Goal: Task Accomplishment & Management: Manage account settings

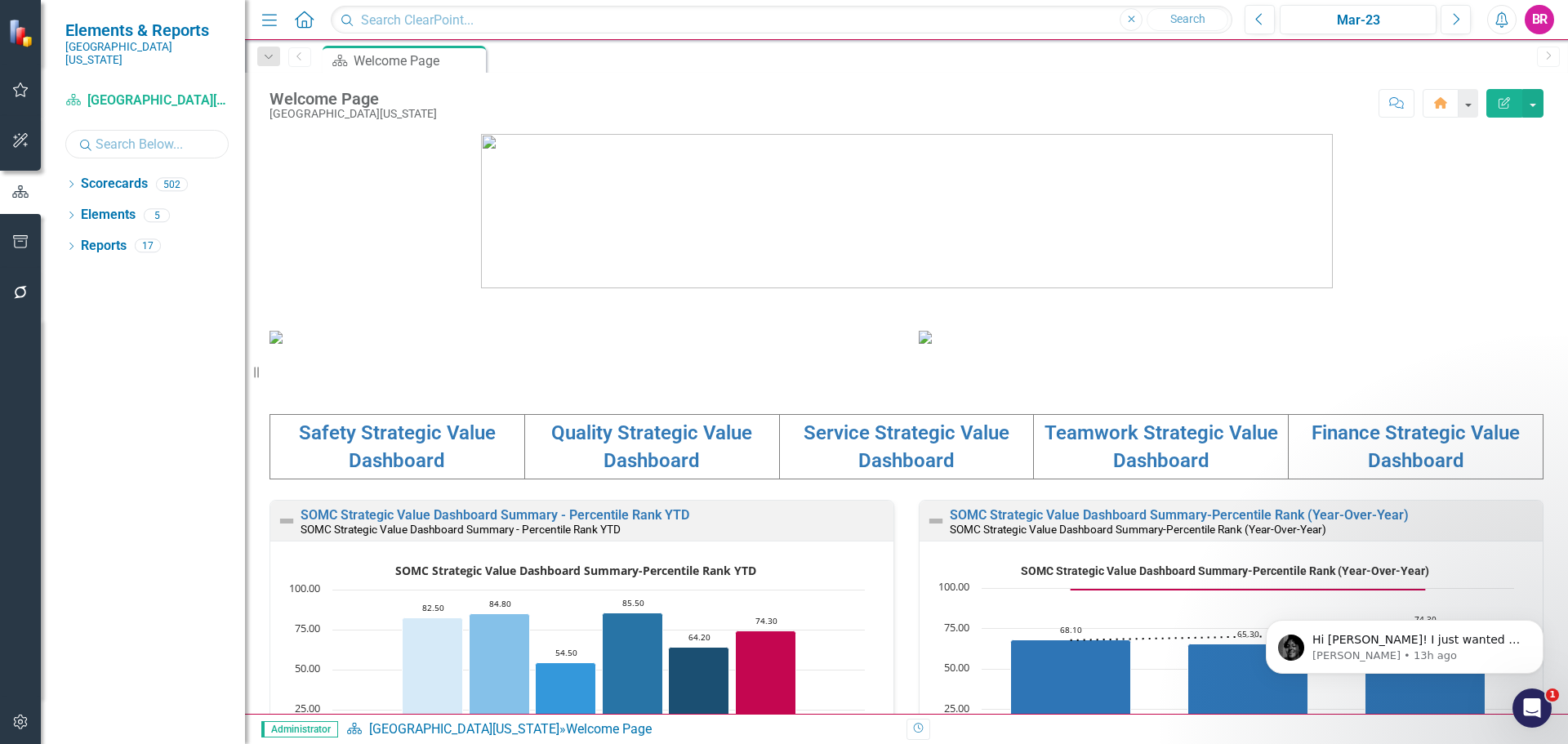
click at [168, 130] on input "text" at bounding box center [147, 144] width 163 height 29
type input "Workplace"
click at [68, 182] on icon "Dropdown" at bounding box center [71, 186] width 12 height 9
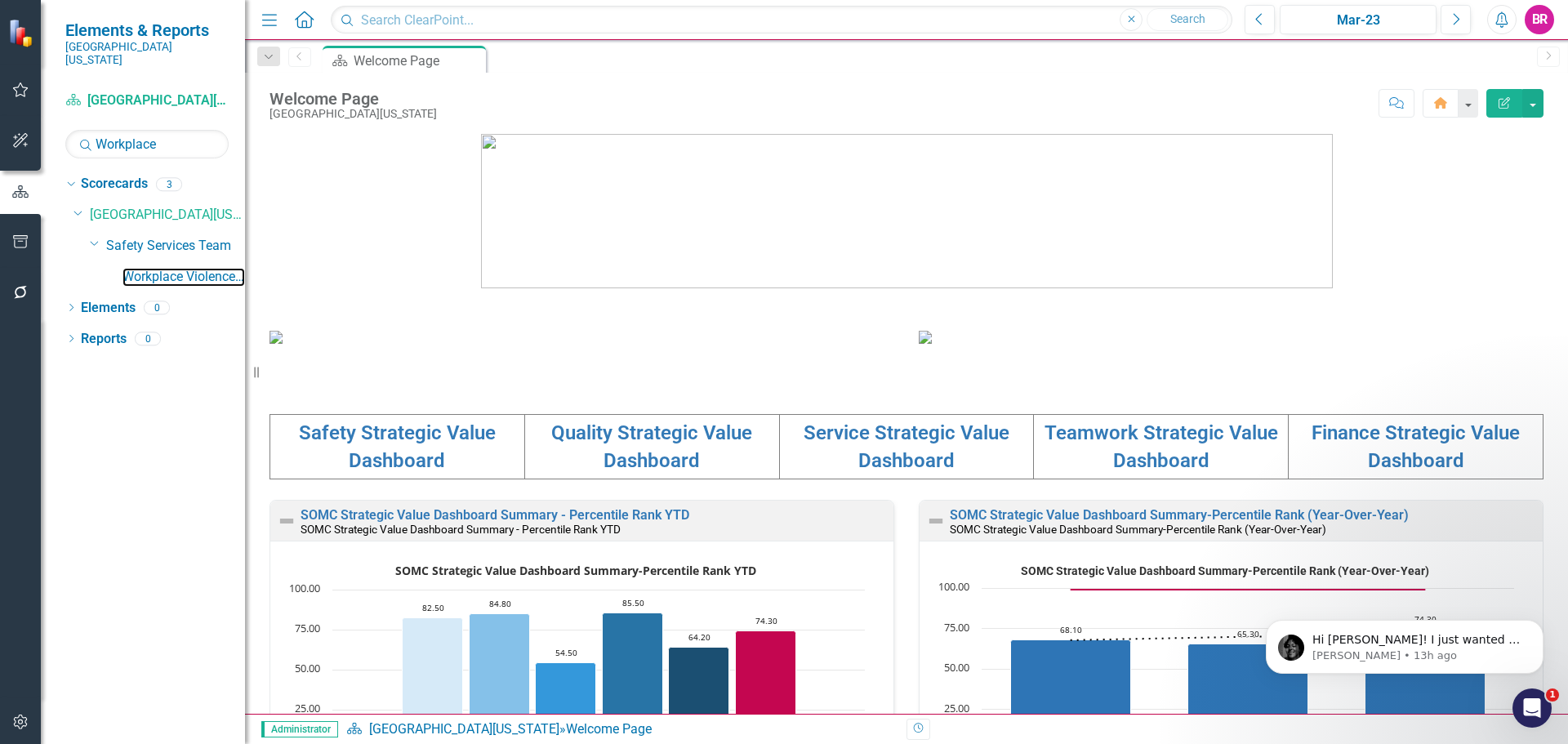
drag, startPoint x: 207, startPoint y: 270, endPoint x: 248, endPoint y: 285, distance: 43.7
click at [207, 270] on link "Workplace Violence Prevention Team" at bounding box center [183, 277] width 122 height 19
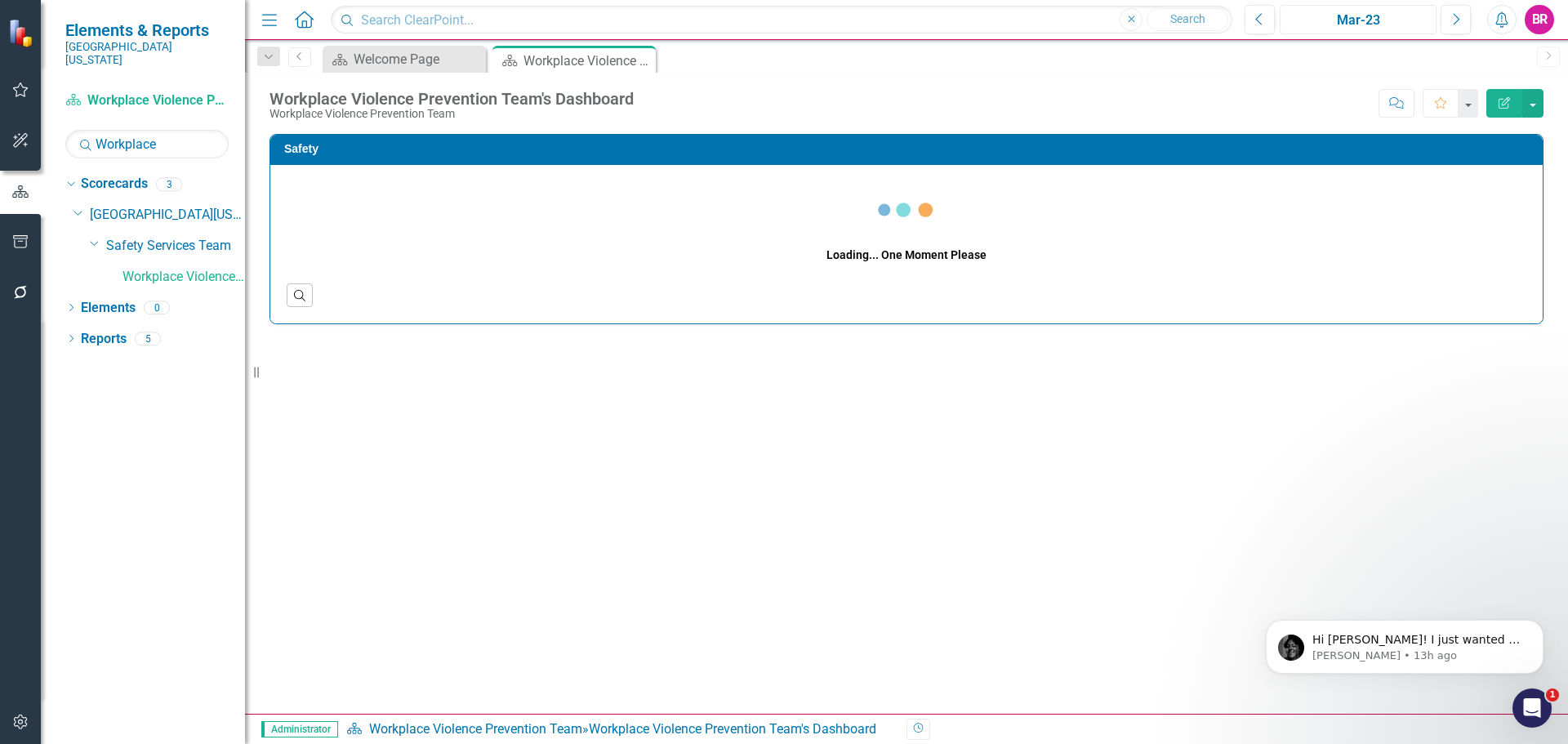
click at [1340, 12] on div "Mar-23" at bounding box center [1358, 21] width 145 height 20
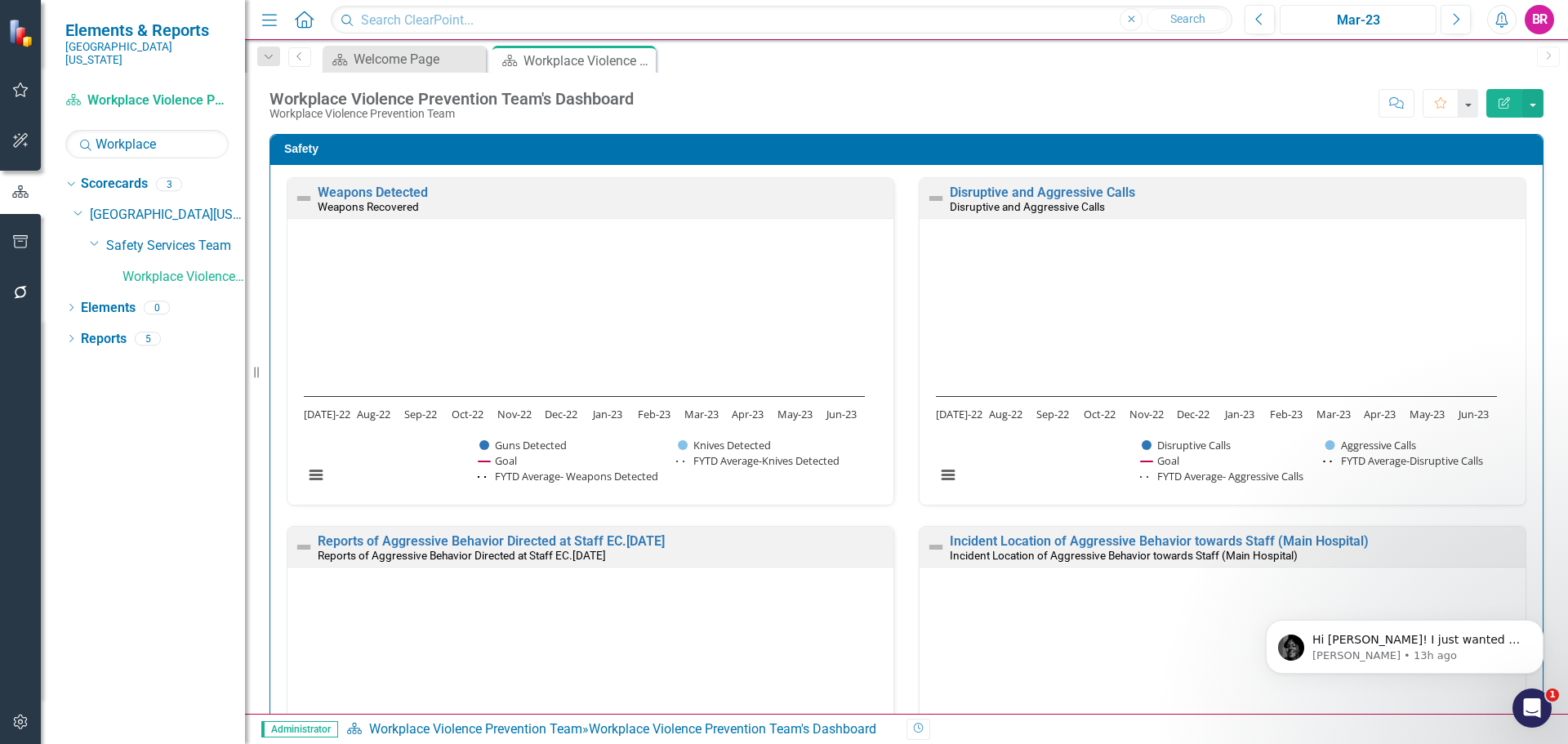
click at [1405, 21] on div "Mar-23" at bounding box center [1358, 21] width 145 height 20
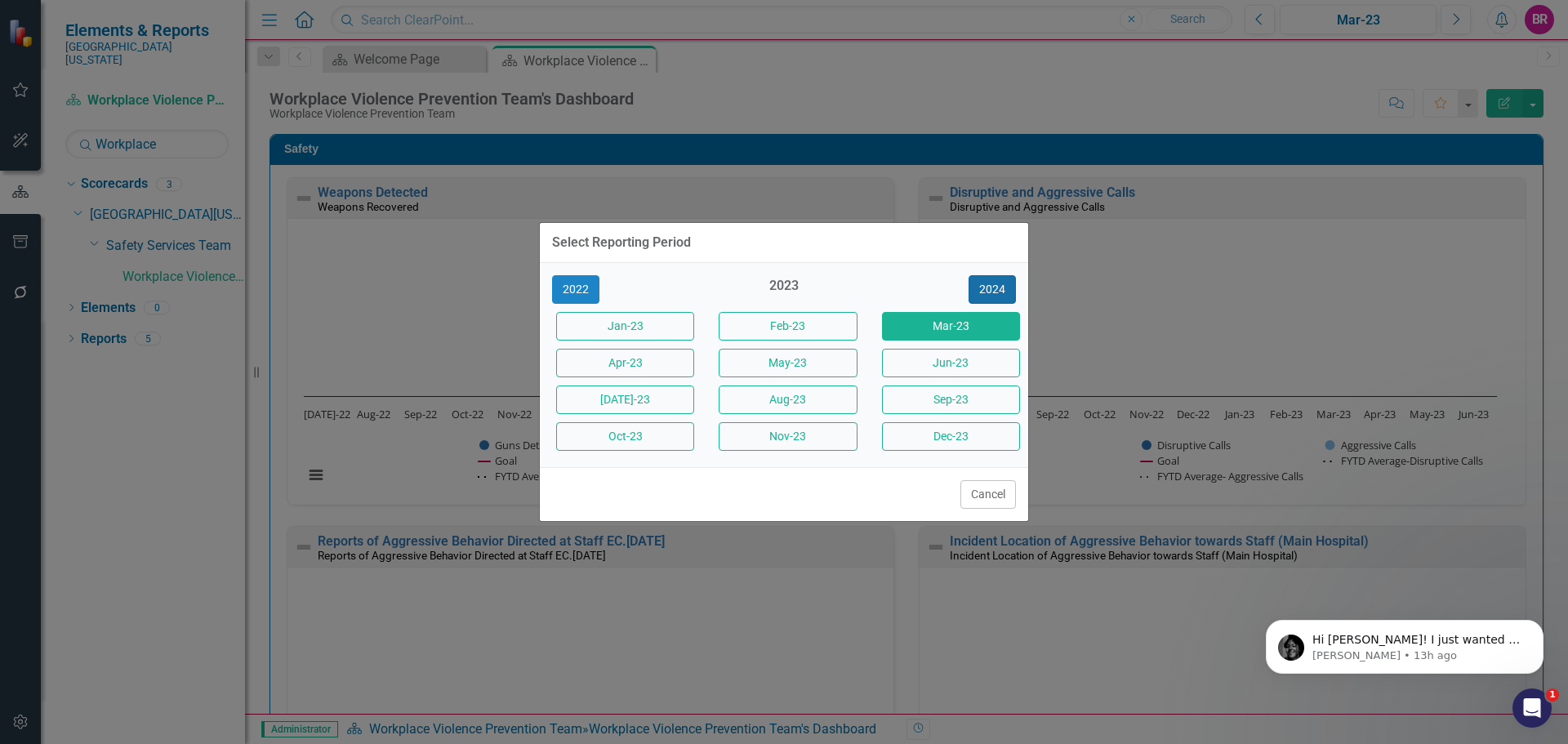
click at [994, 287] on button "2024" at bounding box center [991, 289] width 47 height 29
click at [996, 287] on button "2025" at bounding box center [991, 289] width 47 height 29
click at [648, 410] on button "[DATE]-25" at bounding box center [625, 400] width 138 height 29
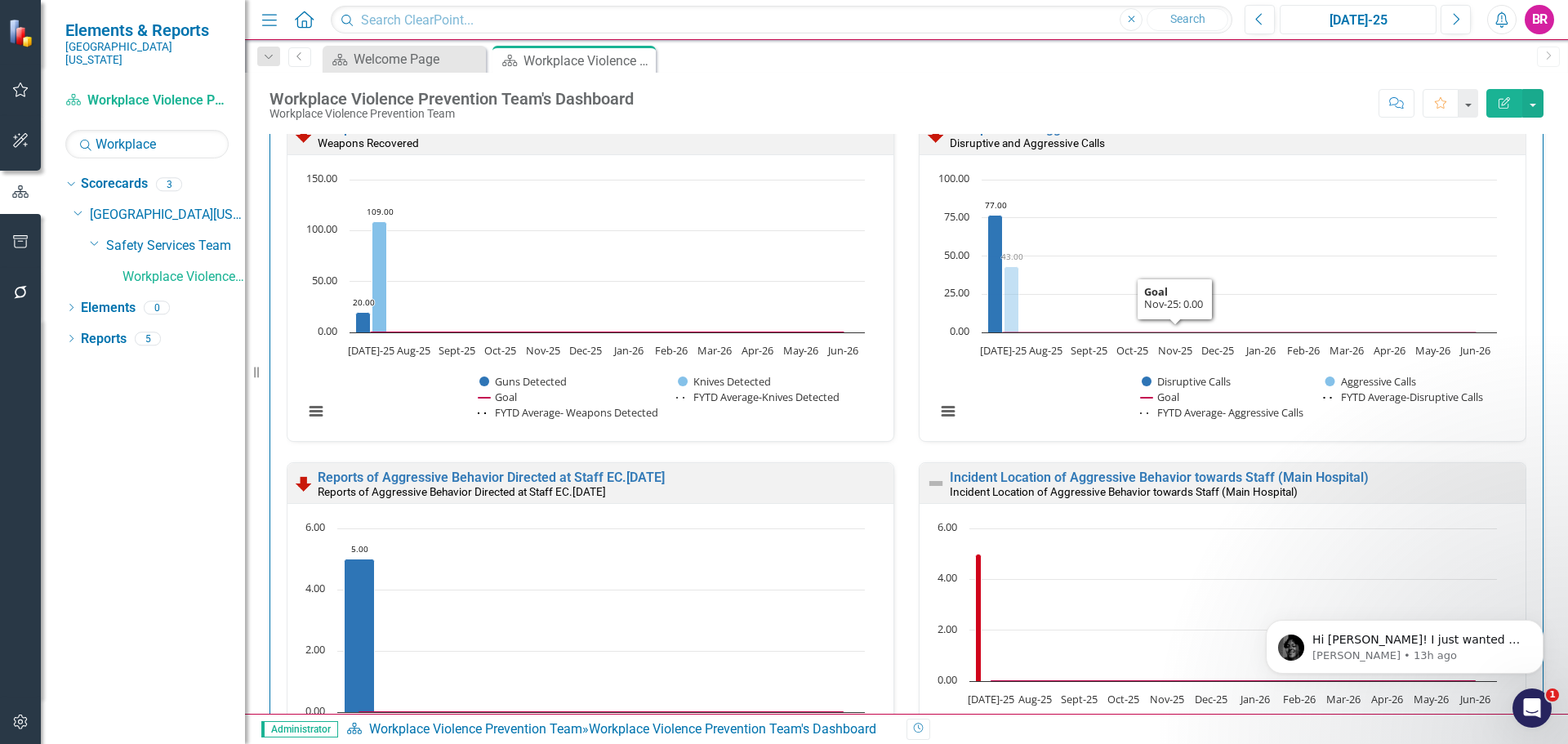
scroll to position [245, 0]
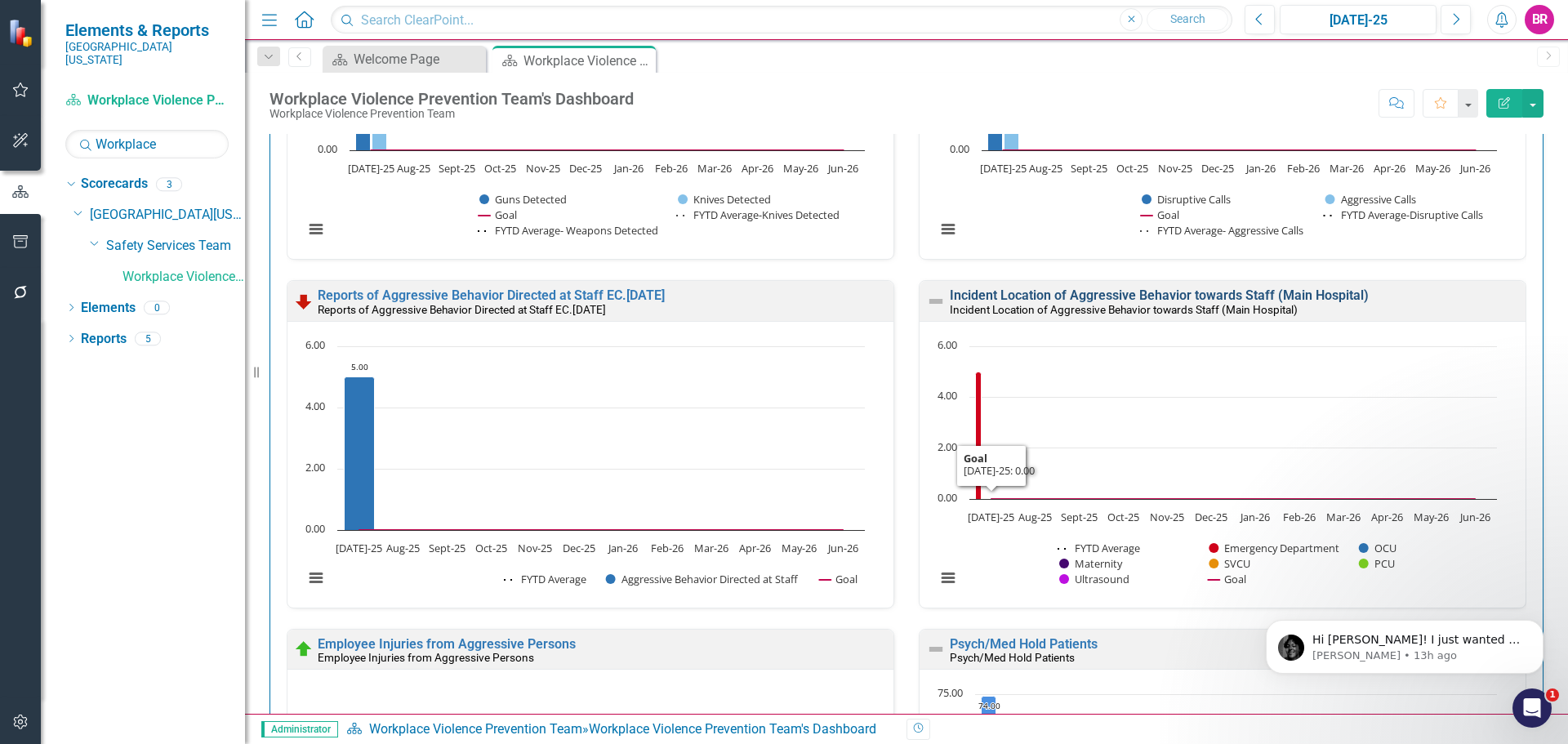
click at [970, 297] on link "Incident Location of Aggressive Behavior towards Staff (Main Hospital)" at bounding box center [1159, 295] width 419 height 16
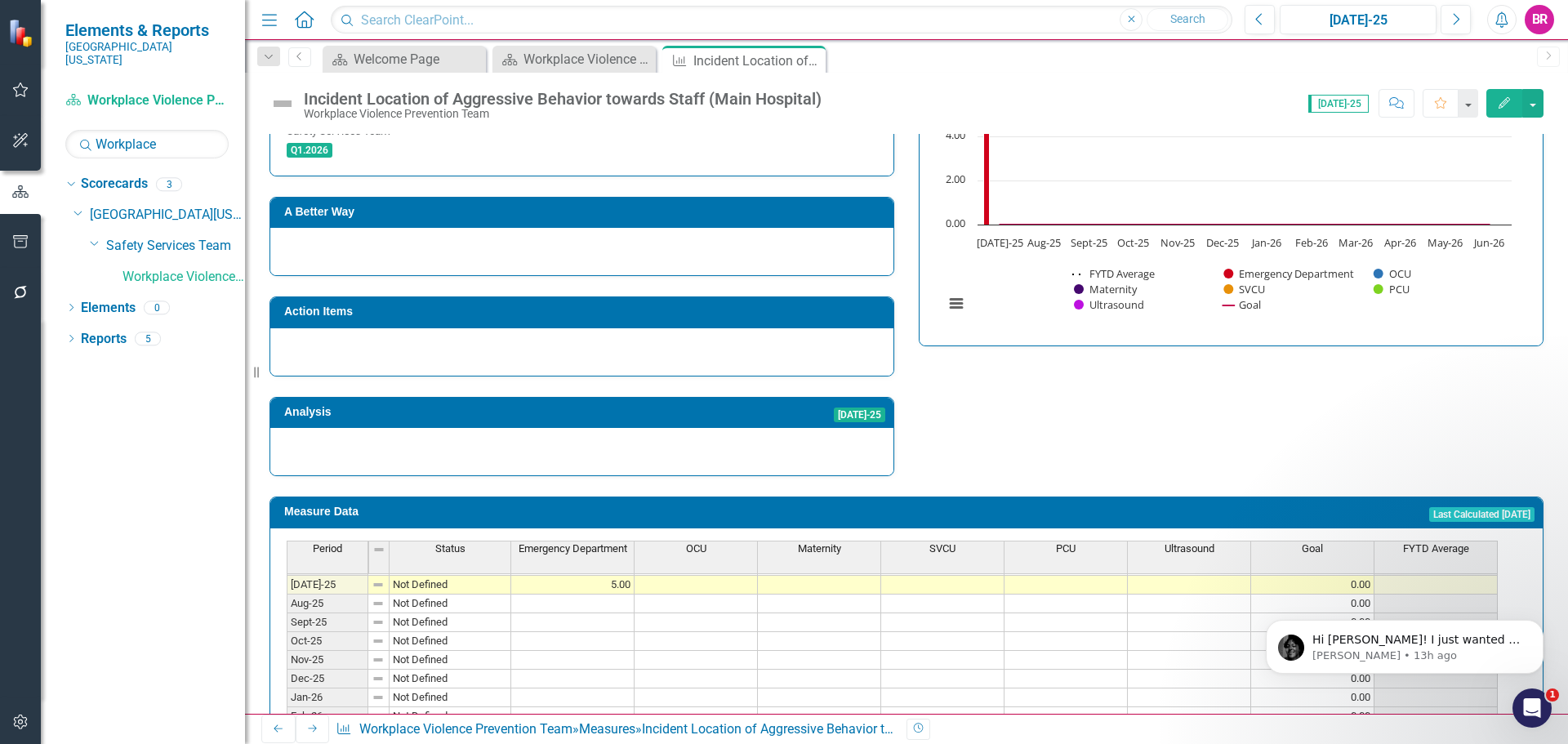
scroll to position [476, 0]
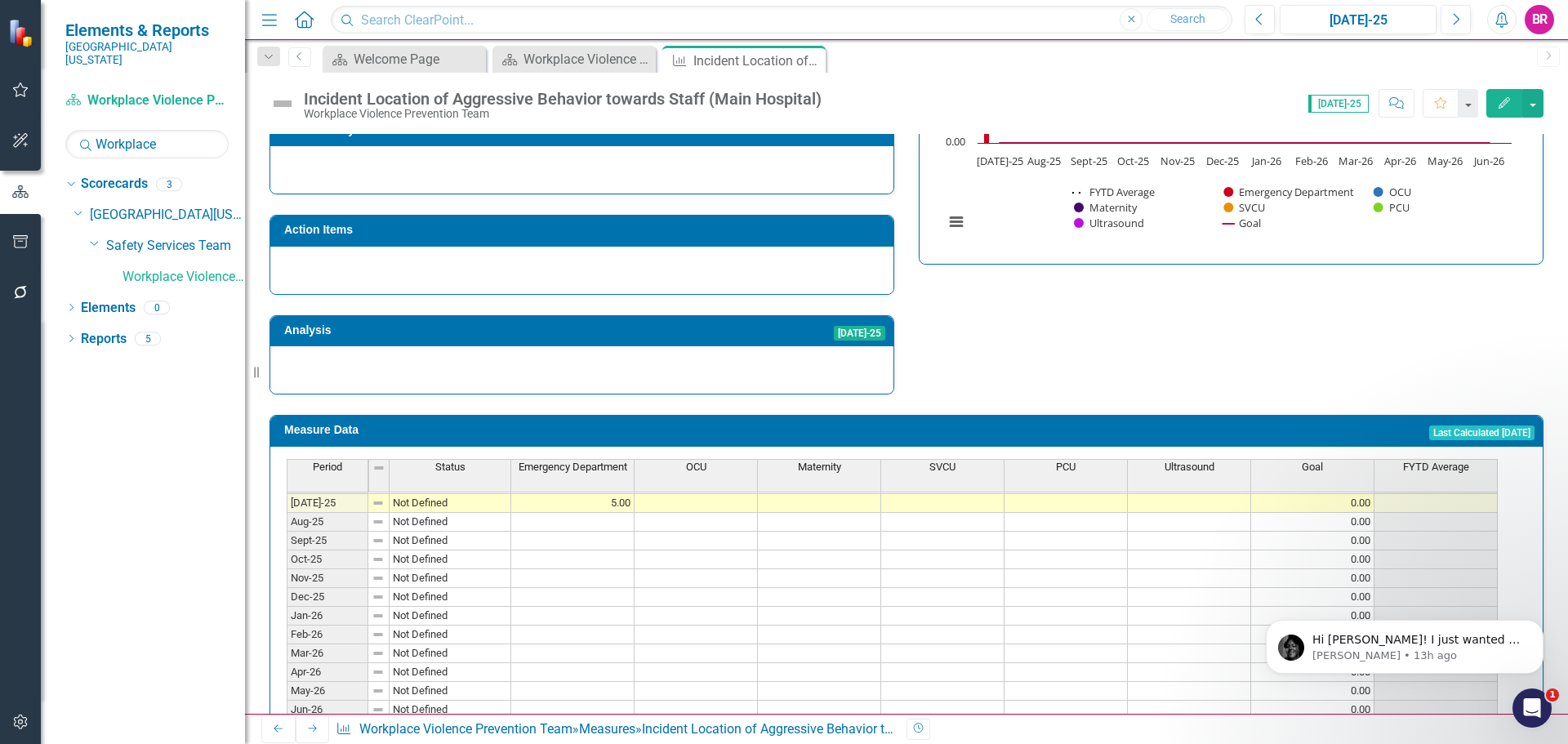
drag, startPoint x: 607, startPoint y: 478, endPoint x: 619, endPoint y: 483, distance: 13.0
click at [607, 478] on tbody "Oct-23 Not Defined Nov-23 Not Defined Dec-23 Not Defined Jan-24 Not Defined Feb…" at bounding box center [891, 410] width 1211 height 621
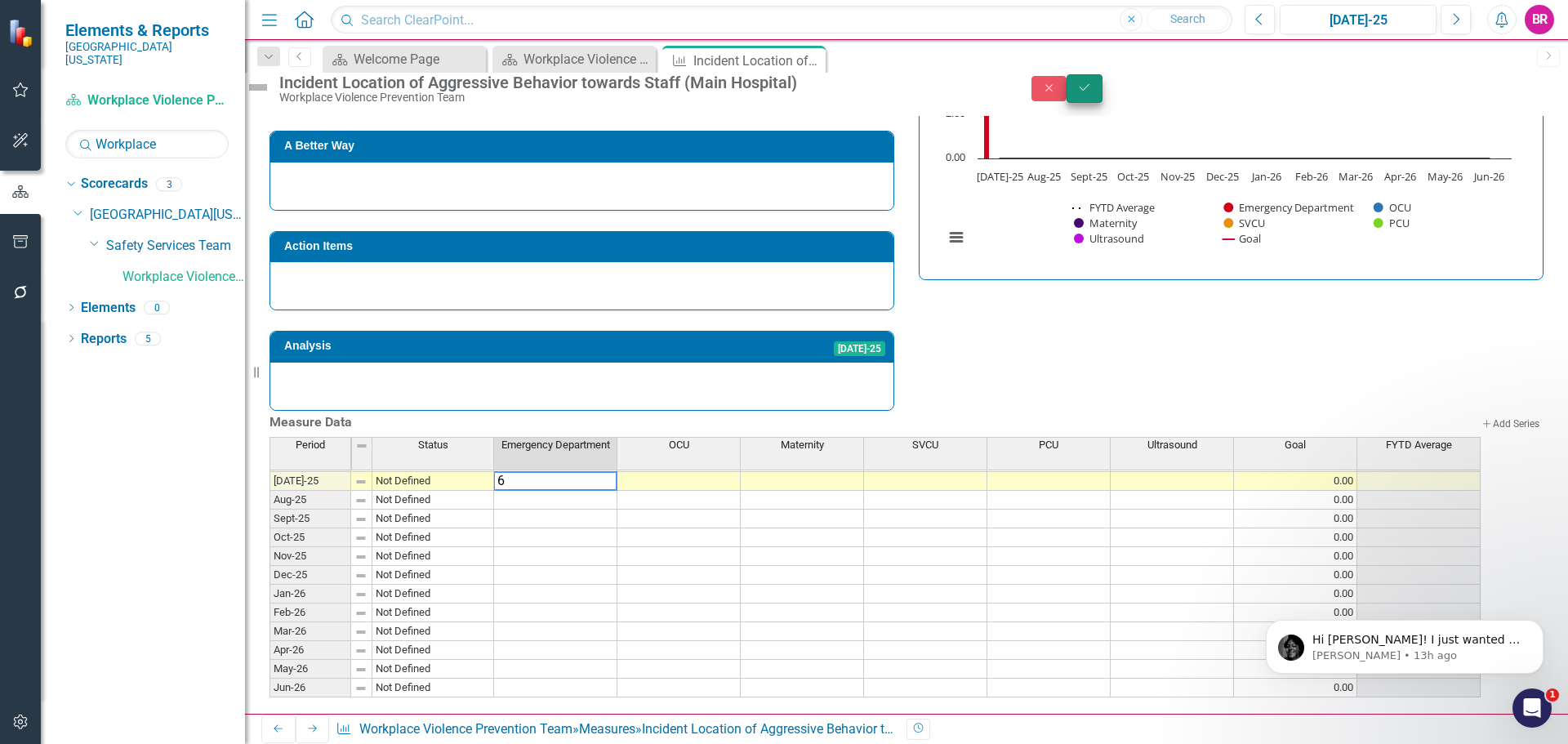
type textarea "6"
click at [1092, 93] on icon "Save" at bounding box center [1084, 88] width 15 height 12
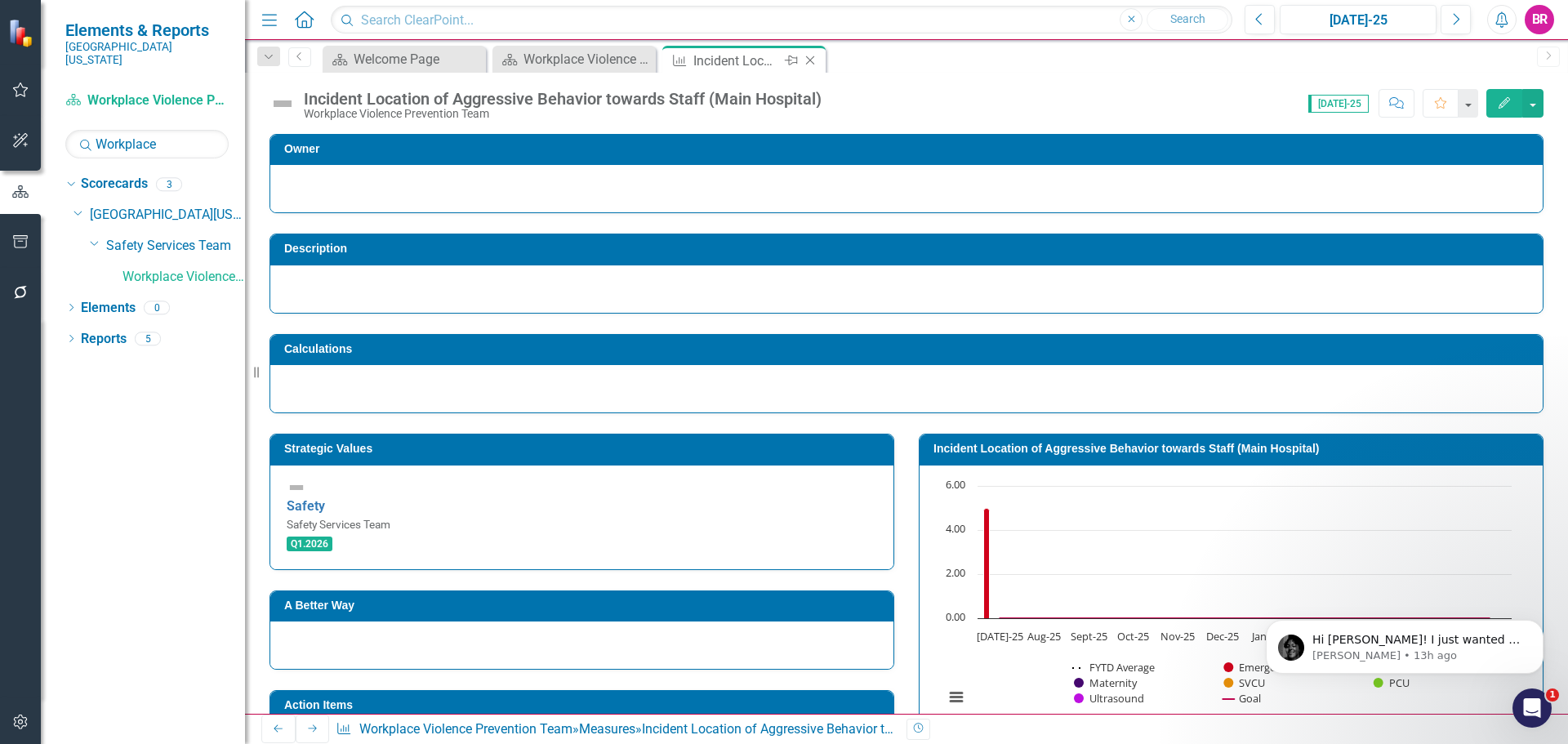
click at [808, 63] on icon at bounding box center [810, 60] width 9 height 9
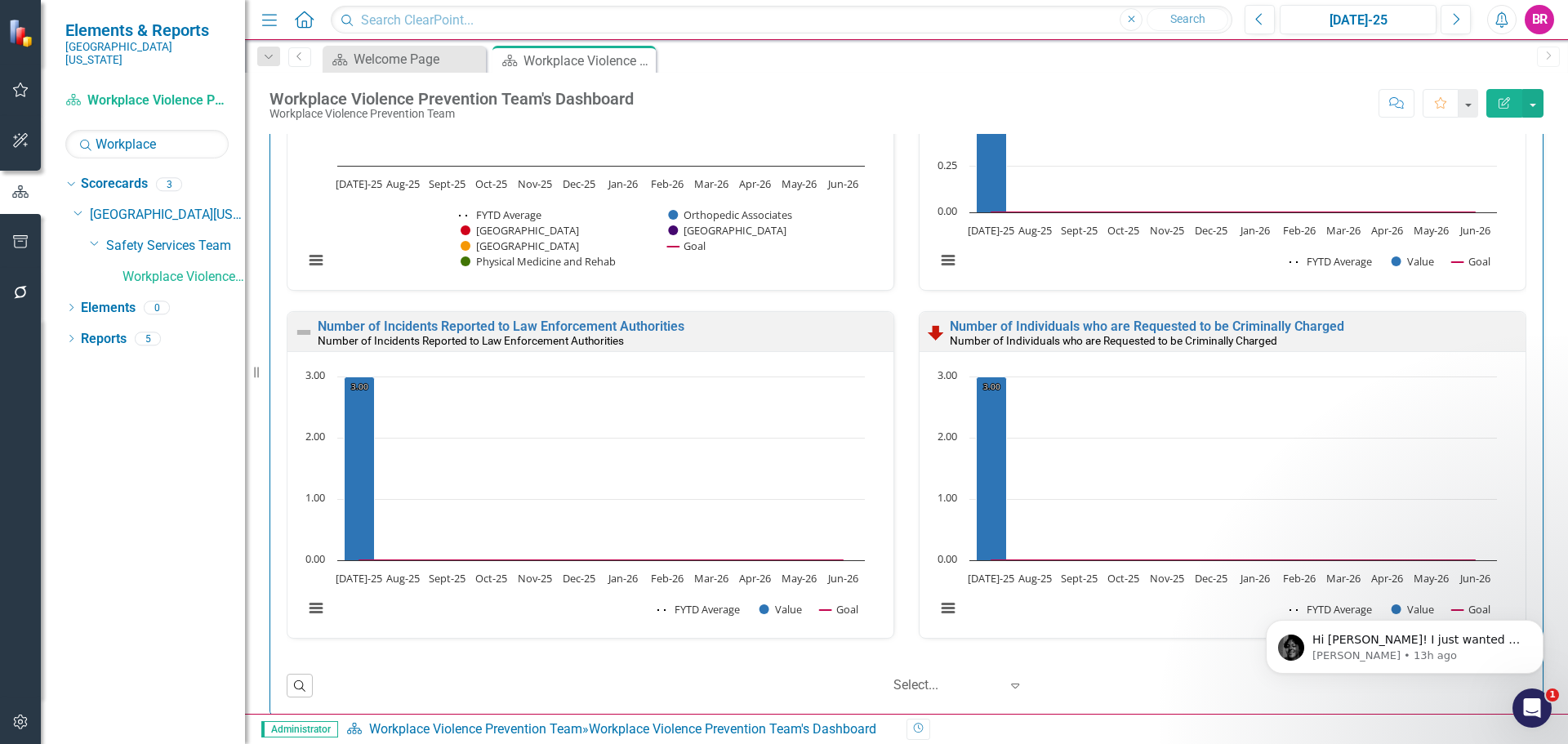
scroll to position [1279, 0]
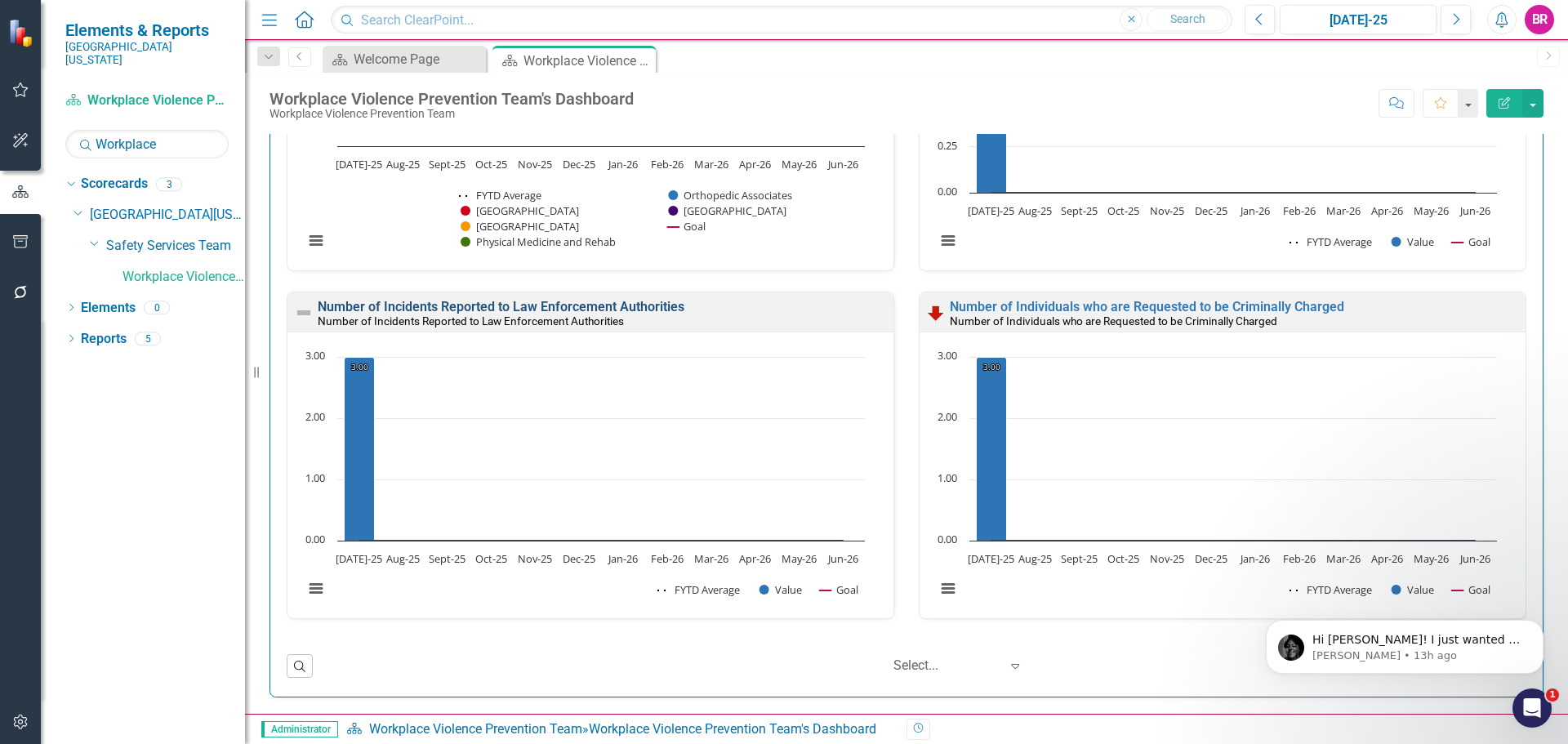
click at [621, 310] on link "Number of Incidents Reported to Law Enforcement Authorities" at bounding box center [501, 306] width 366 height 16
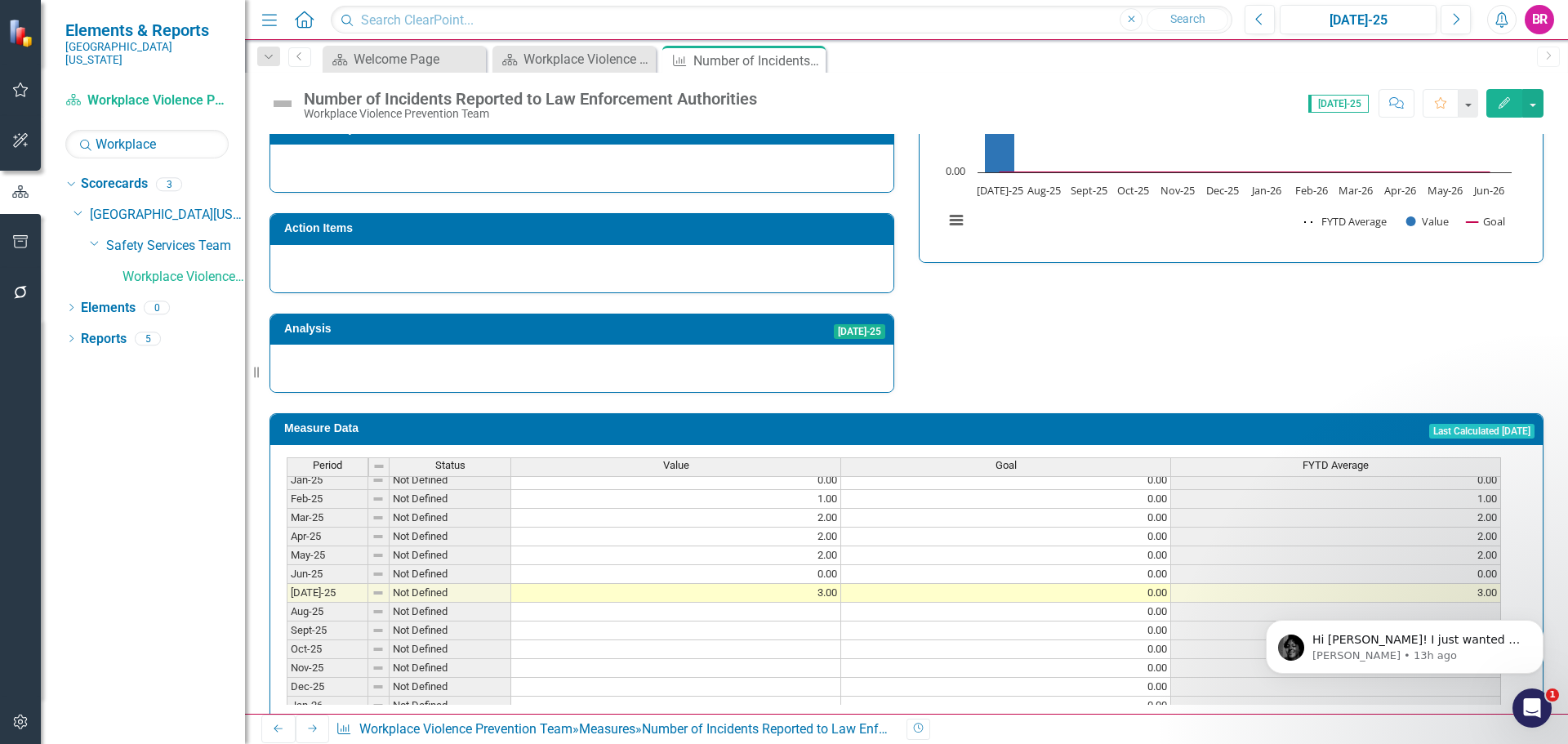
scroll to position [572, 0]
click at [815, 558] on tbody "Aug-23 Not Defined Sep-23 Not Defined Oct-23 Not Defined Nov-23 Not Defined Dec…" at bounding box center [893, 441] width 1214 height 583
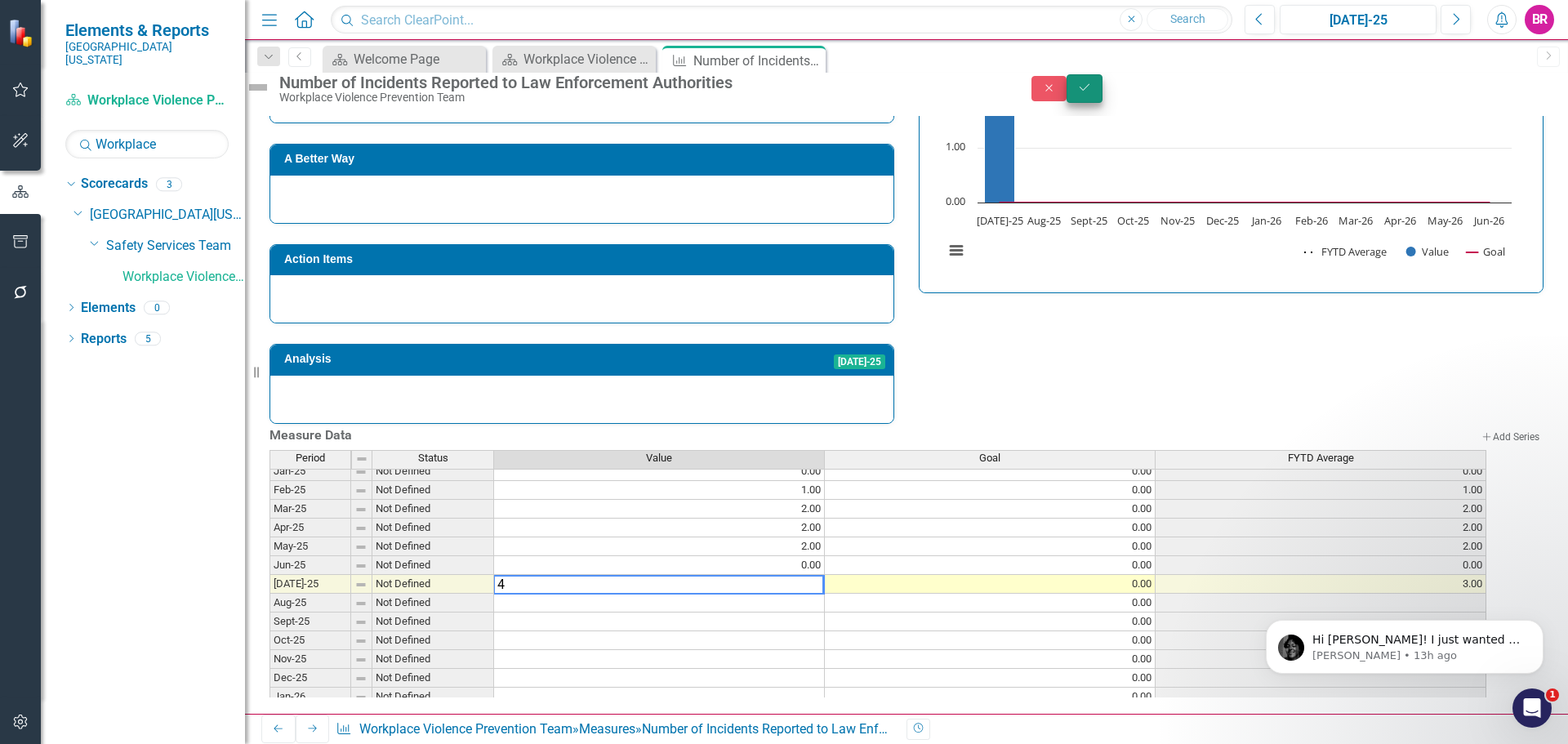
type textarea "4"
click at [1103, 103] on button "Save" at bounding box center [1084, 88] width 36 height 29
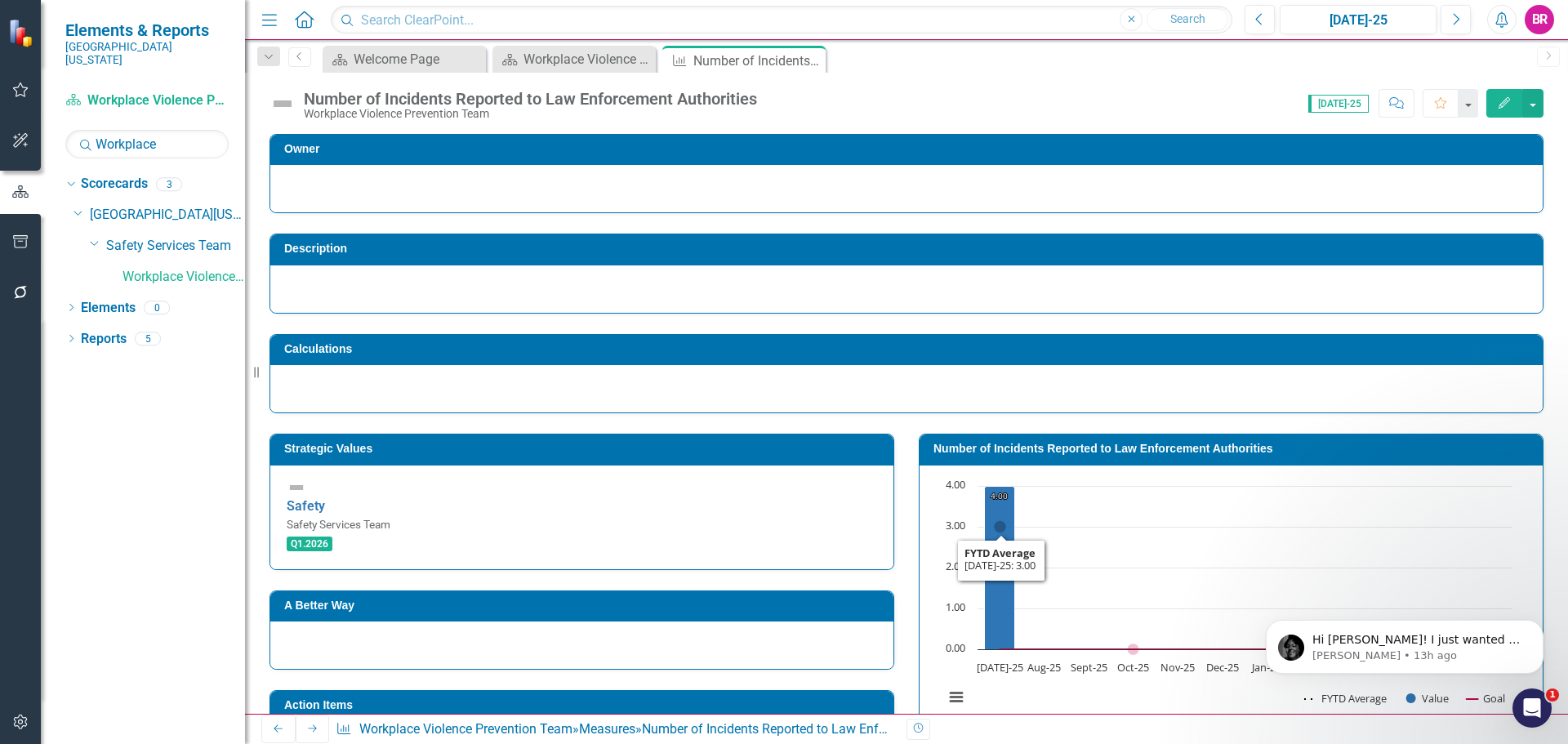
scroll to position [245, 0]
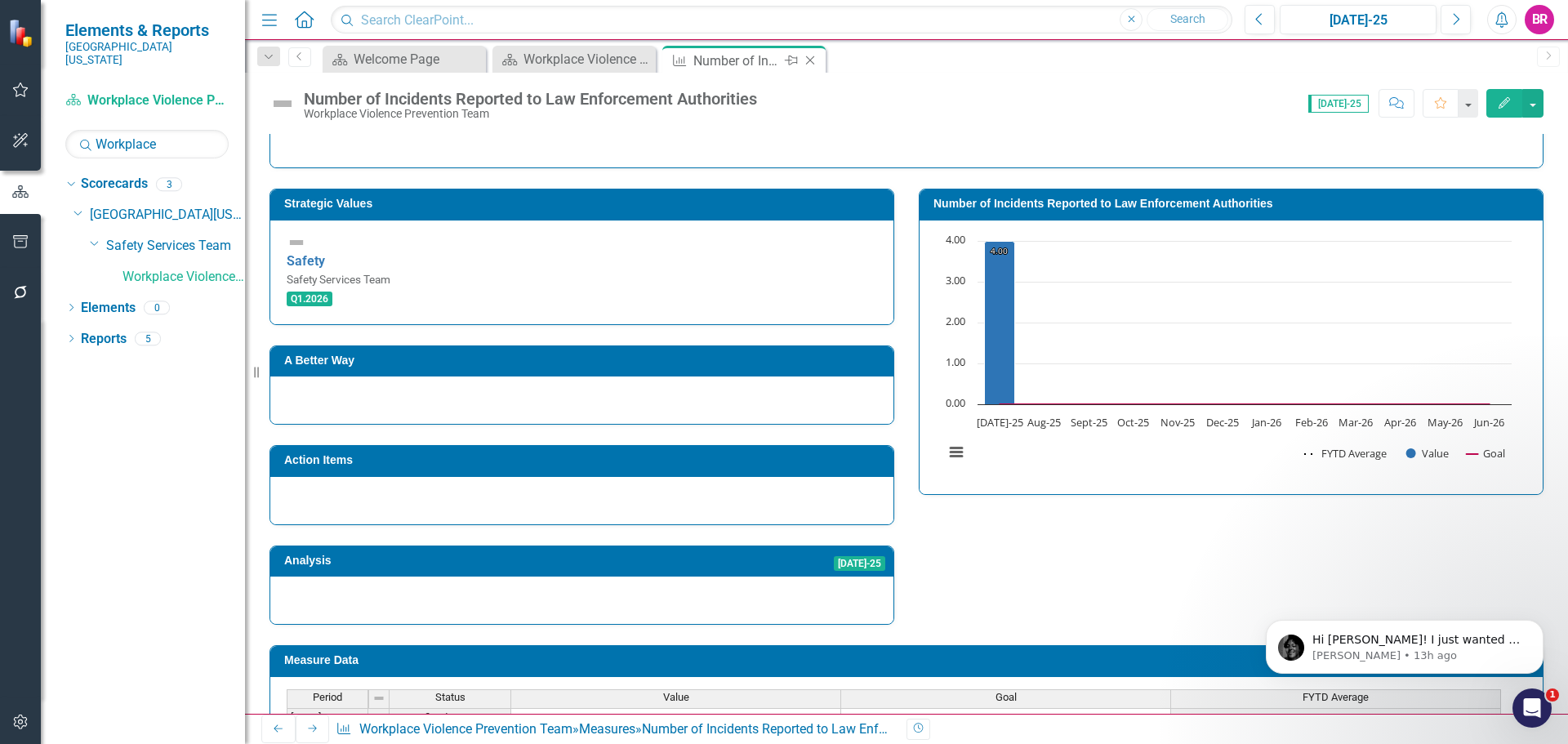
click at [819, 60] on div "Close" at bounding box center [811, 60] width 21 height 21
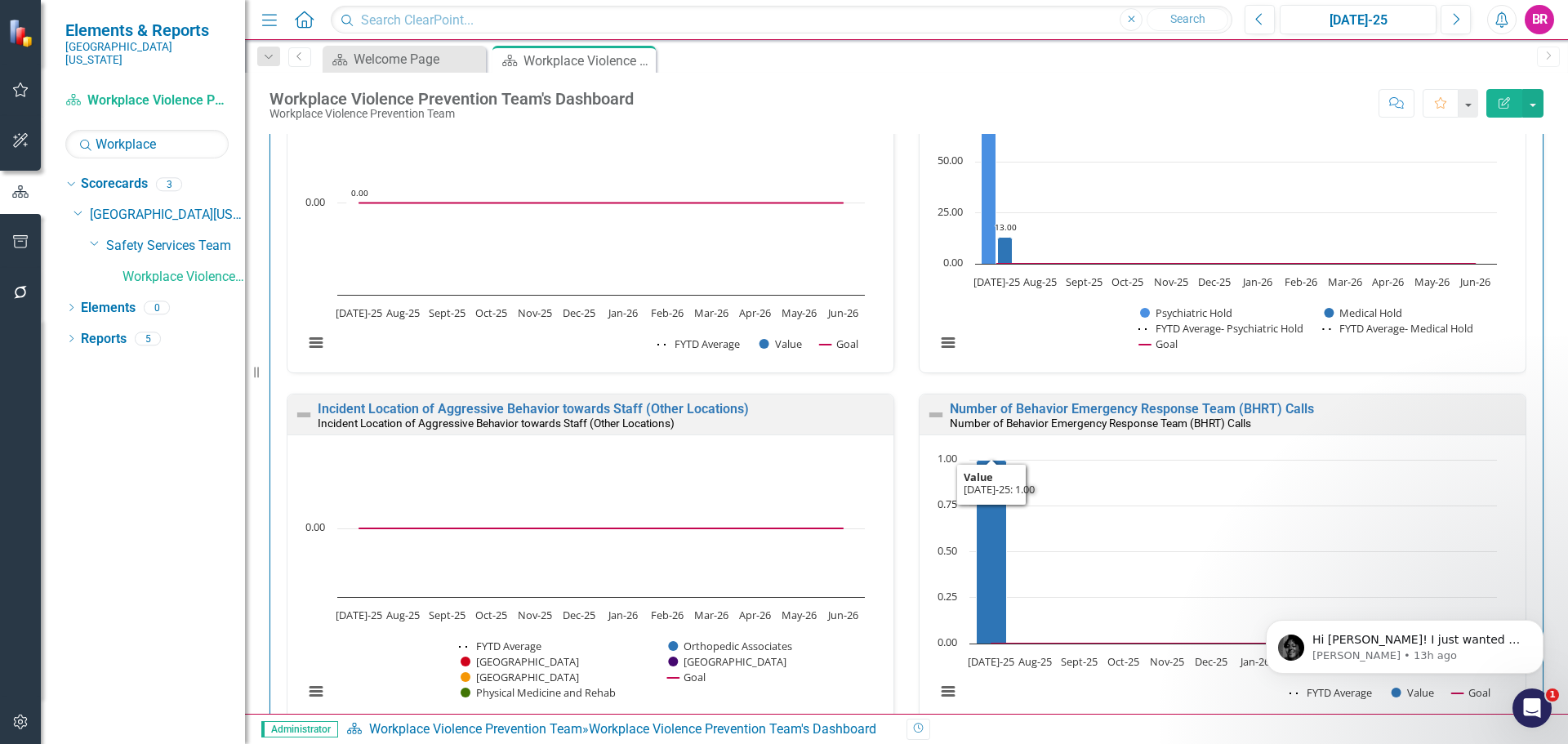
scroll to position [1144, 0]
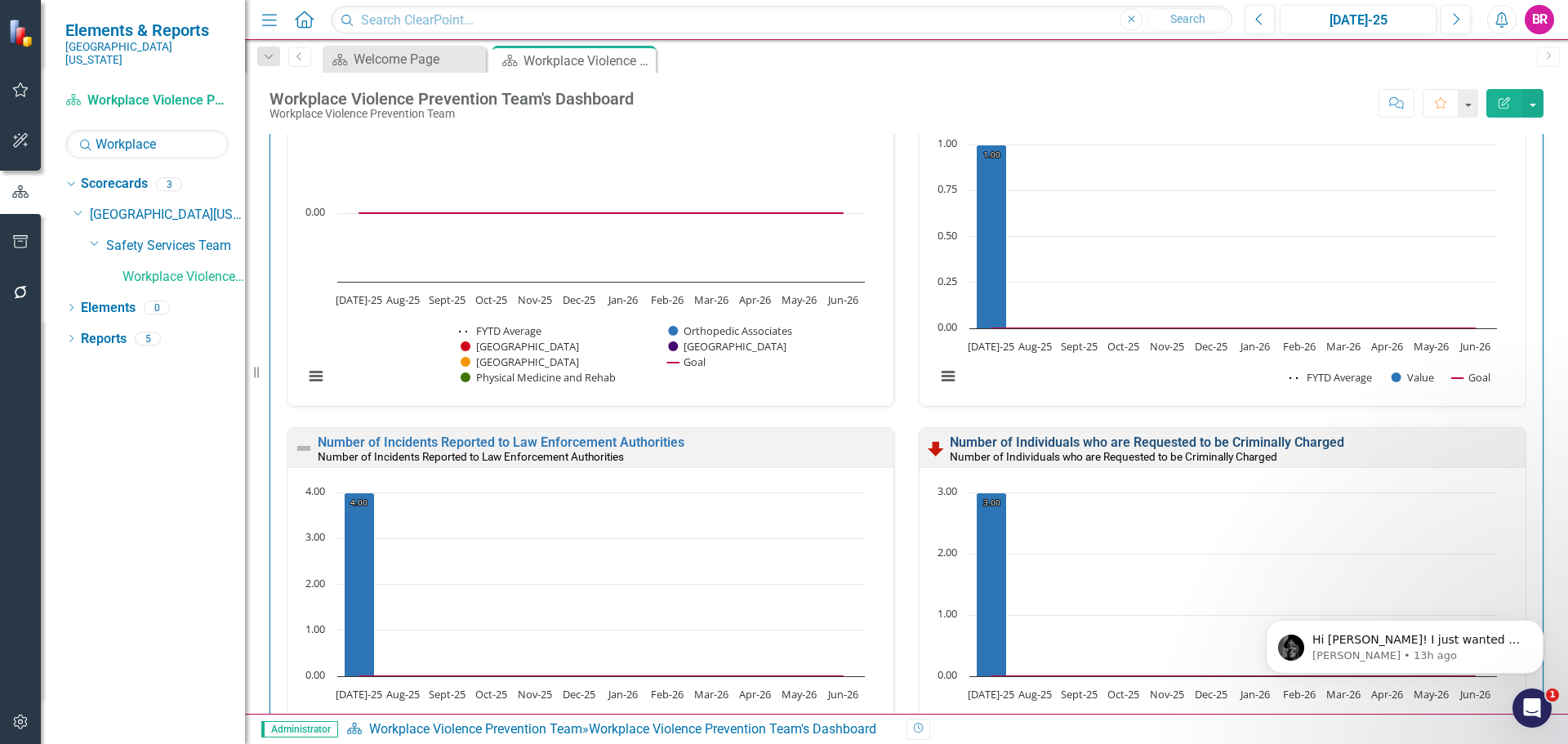
click at [1088, 447] on link "Number of Individuals who are Requested to be Criminally Charged" at bounding box center [1147, 442] width 394 height 16
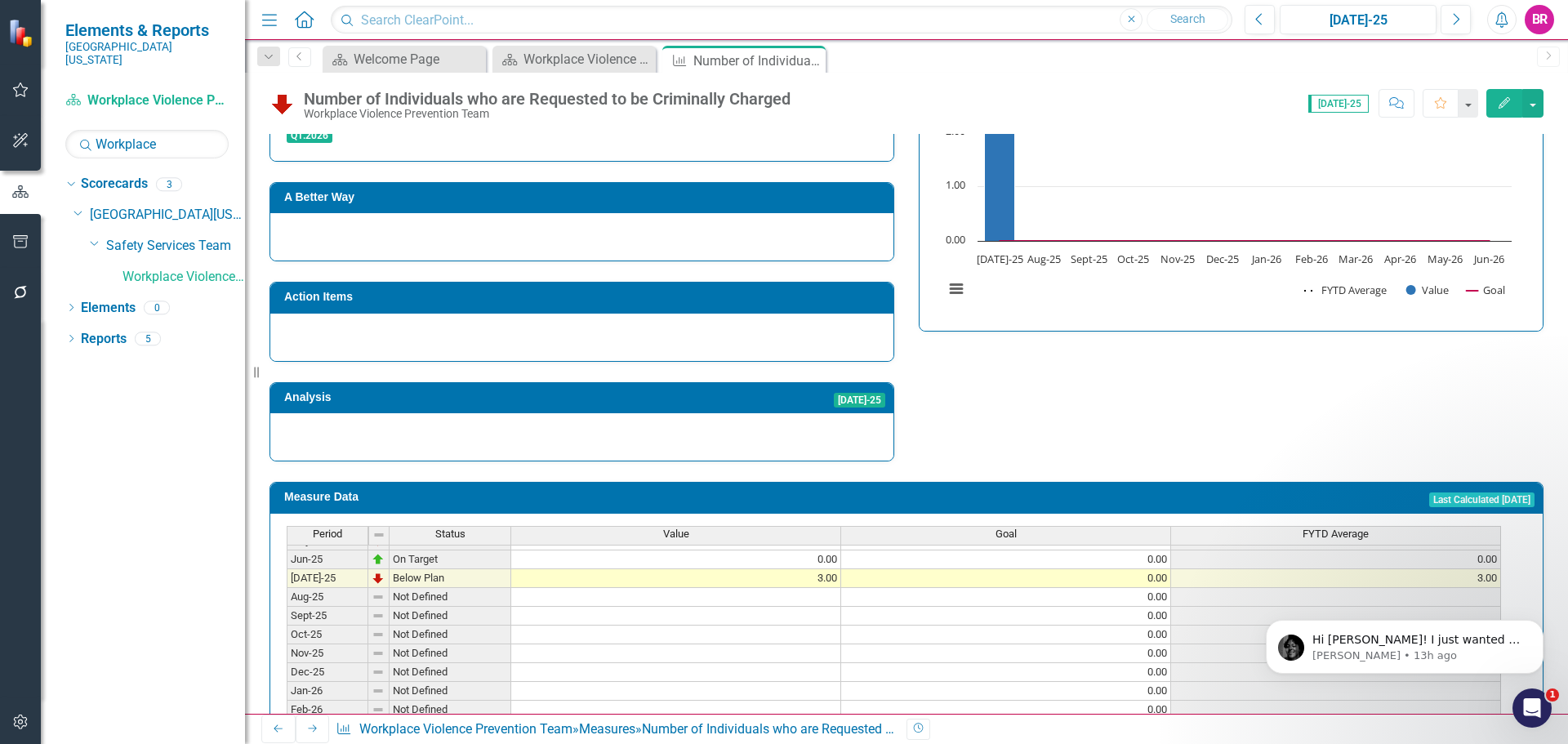
click at [826, 547] on tbody "Jan-24 Not Defined Feb-24 Not Defined Mar-24 Not Defined Apr-24 Not Defined May…" at bounding box center [893, 513] width 1214 height 565
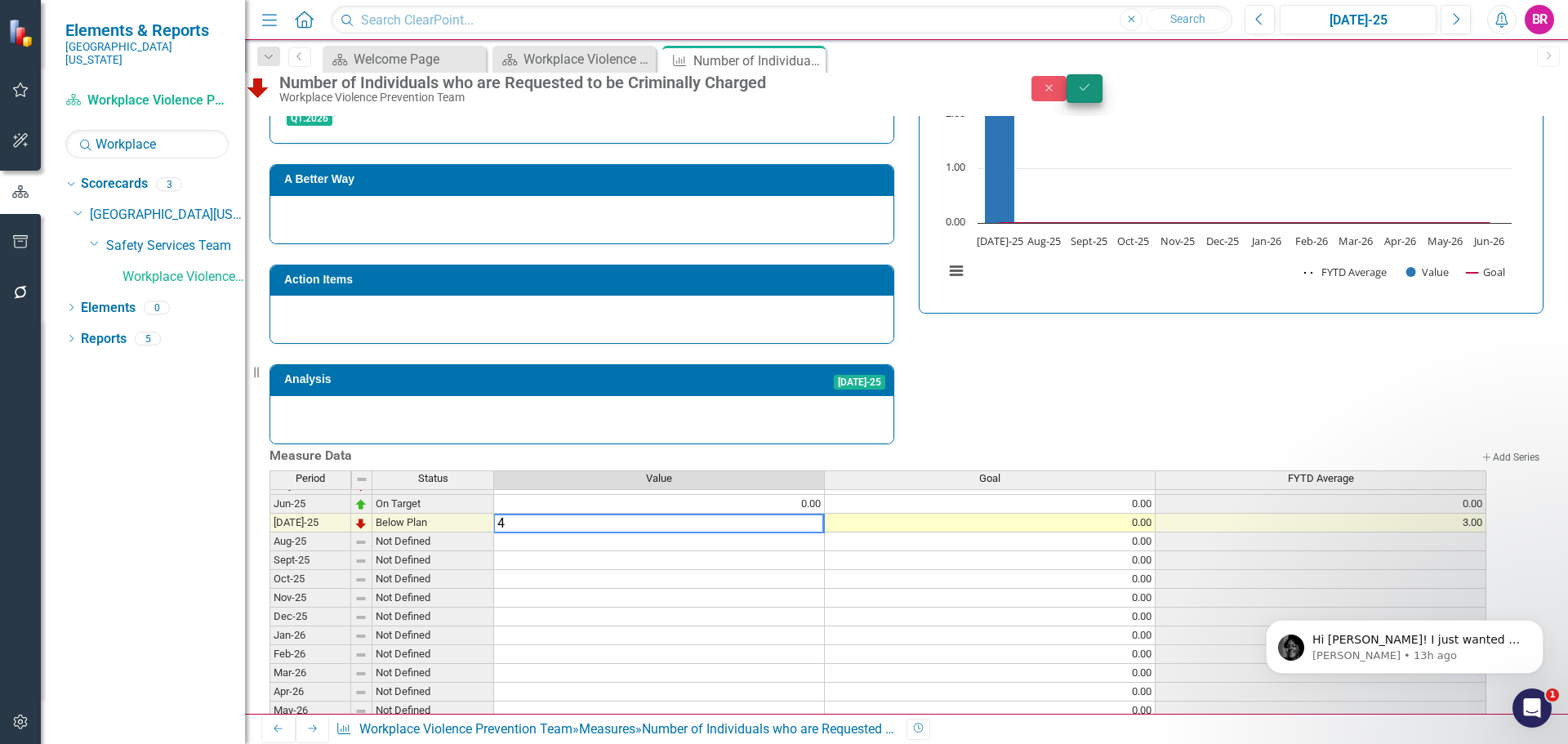
type textarea "4"
click at [1089, 91] on icon "submit" at bounding box center [1084, 88] width 10 height 7
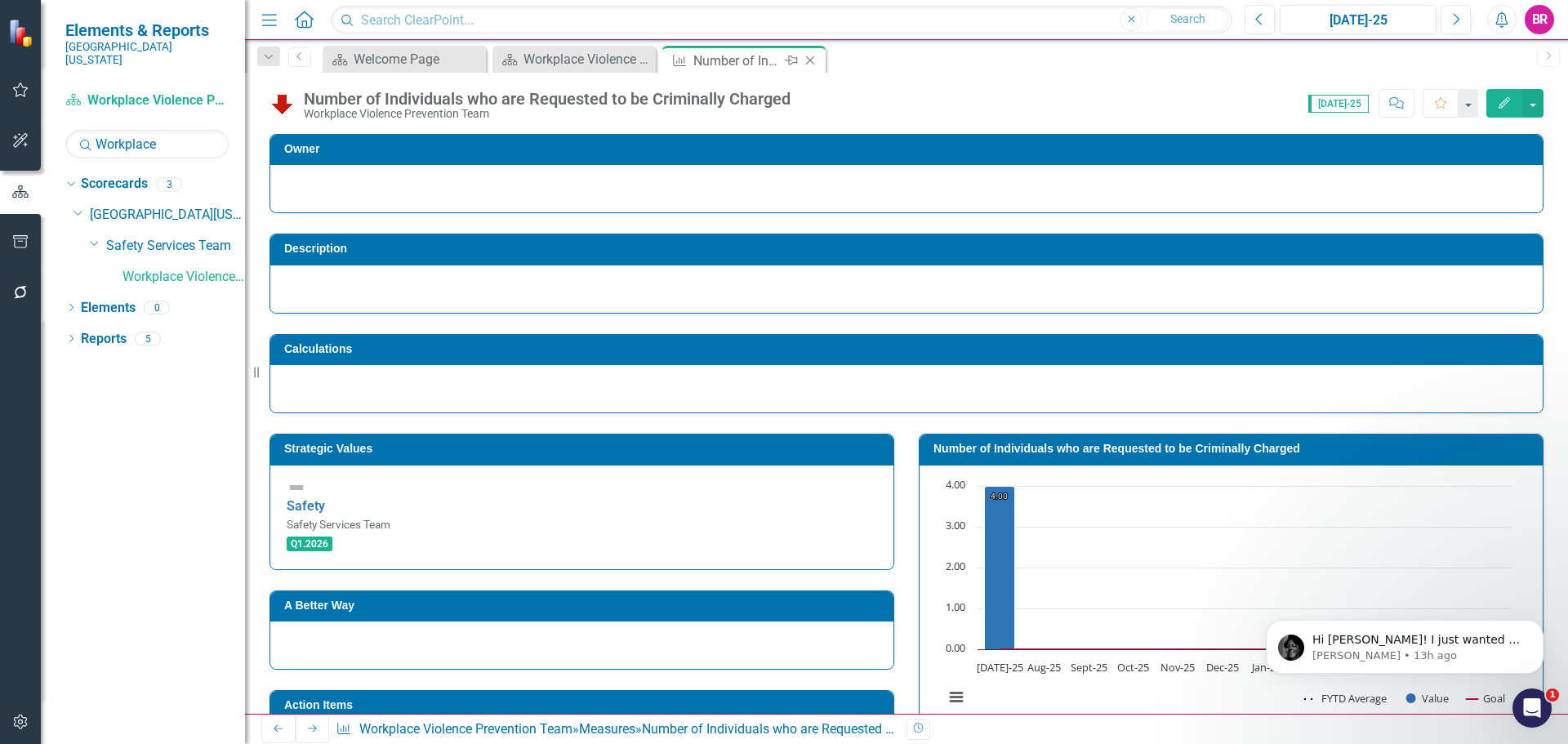
click at [815, 57] on icon "Close" at bounding box center [810, 60] width 17 height 13
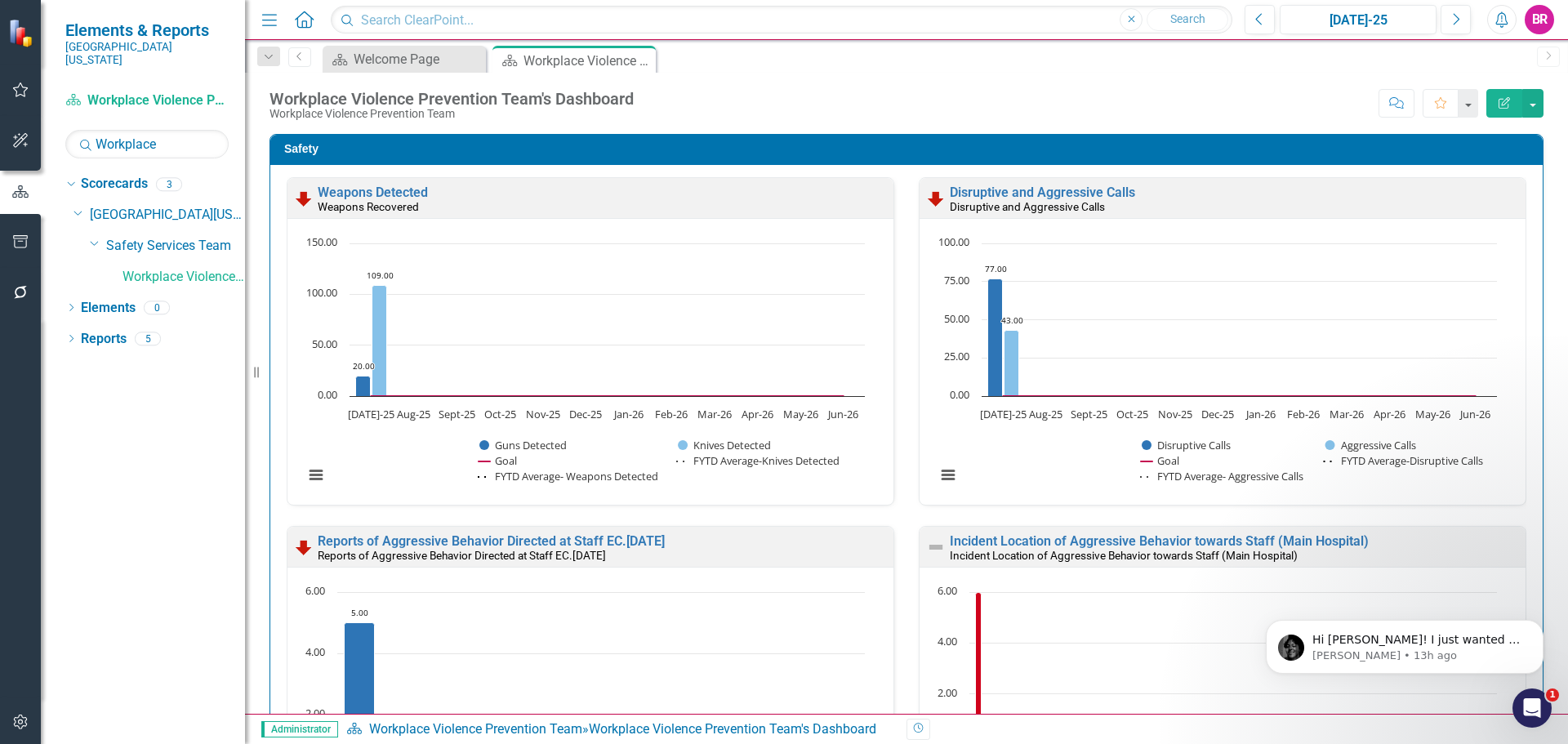
click at [0, 0] on icon "Close" at bounding box center [0, 0] width 0 height 0
